Goal: Task Accomplishment & Management: Manage account settings

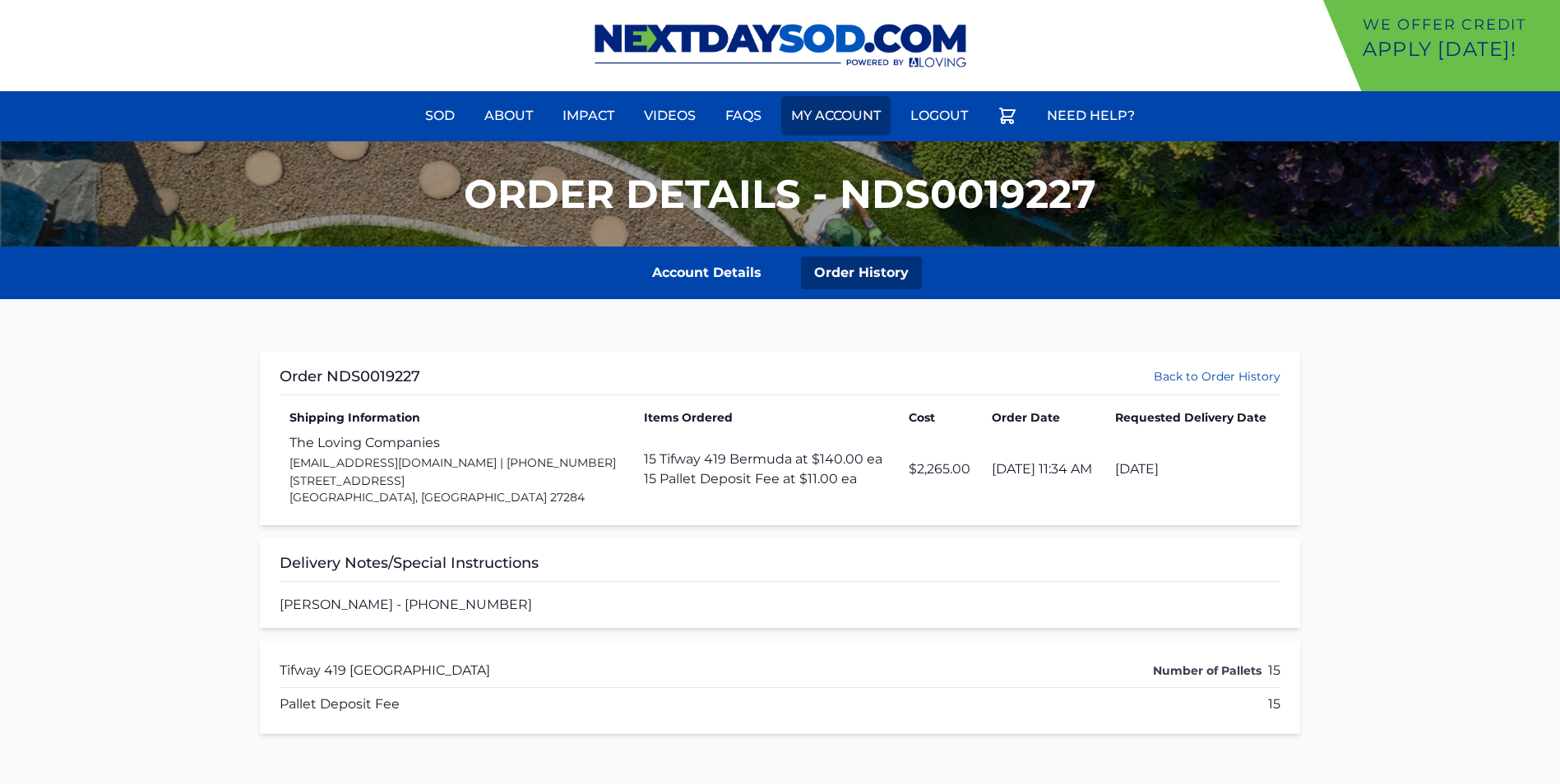
click at [822, 121] on link "My Account" at bounding box center [836, 116] width 109 height 40
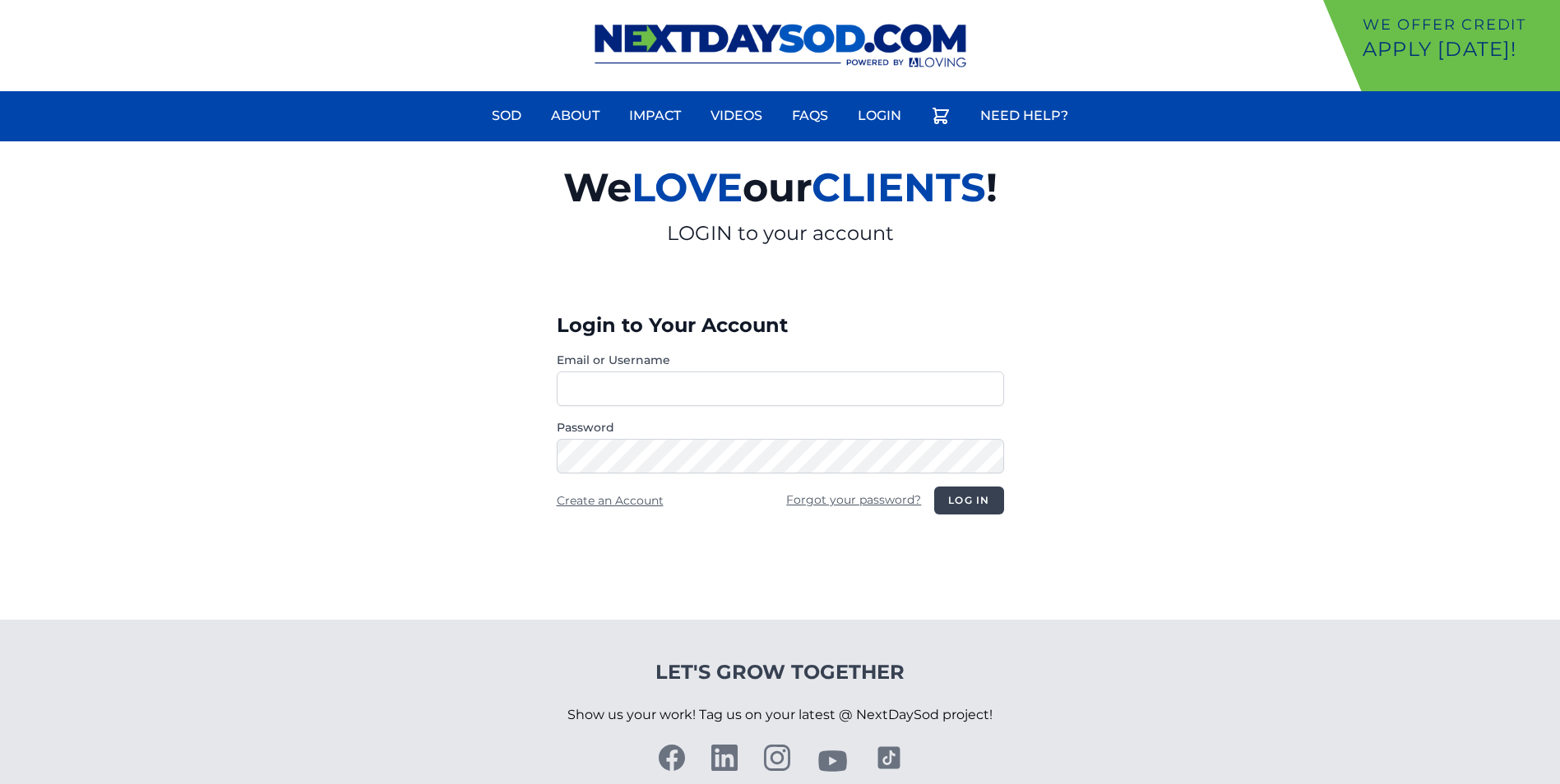
type input "**********"
click at [952, 498] on button "Log in" at bounding box center [968, 501] width 69 height 28
